Goal: Use online tool/utility: Utilize a website feature to perform a specific function

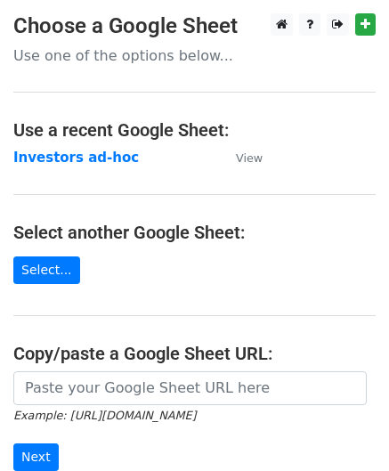
scroll to position [234, 0]
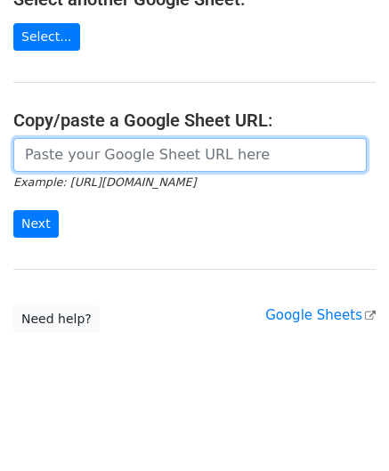
click at [234, 143] on input "url" at bounding box center [190, 155] width 354 height 34
type input "[URL][DOMAIN_NAME]"
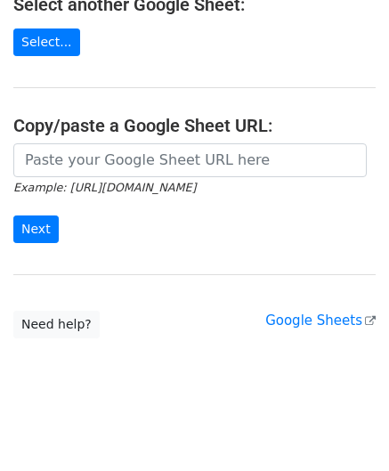
scroll to position [234, 0]
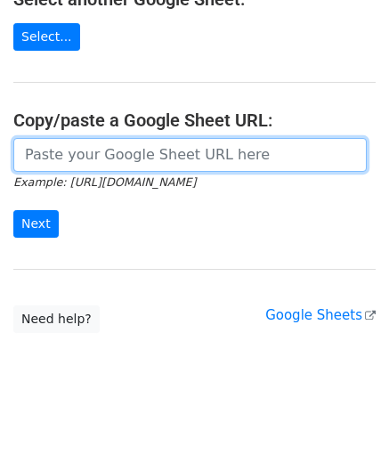
click at [142, 154] on input "url" at bounding box center [190, 155] width 354 height 34
type input "[URL][DOMAIN_NAME]"
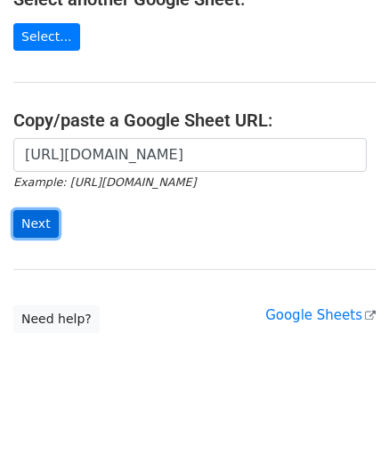
click at [45, 215] on input "Next" at bounding box center [35, 224] width 45 height 28
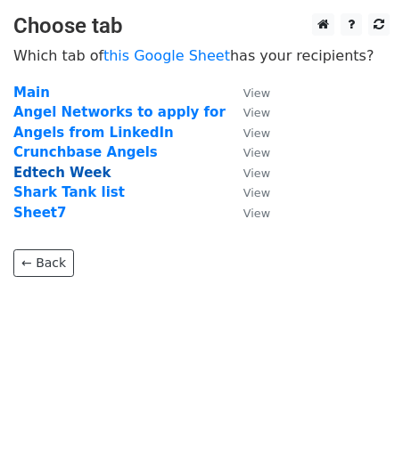
click at [53, 172] on strong "Edtech Week" at bounding box center [61, 173] width 97 height 16
